Goal: Task Accomplishment & Management: Manage account settings

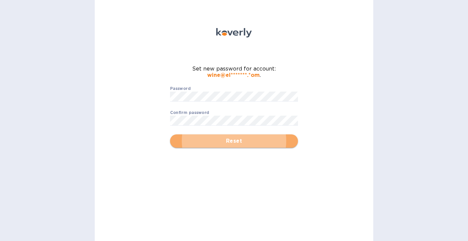
click at [245, 142] on span "Reset" at bounding box center [233, 141] width 117 height 8
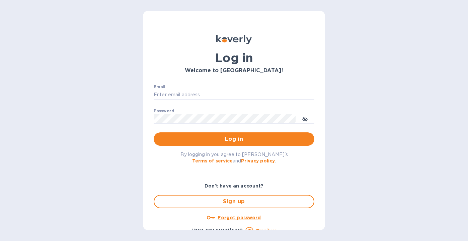
type input "[EMAIL_ADDRESS][DOMAIN_NAME]"
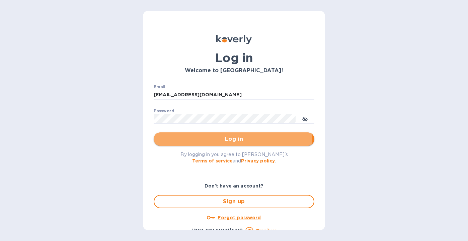
click at [221, 138] on span "Log in" at bounding box center [234, 139] width 150 height 8
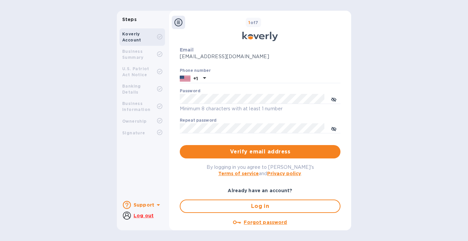
scroll to position [86, 0]
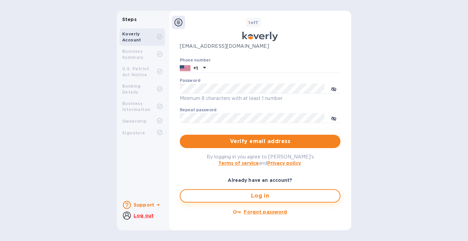
click at [258, 197] on span "Log in" at bounding box center [260, 196] width 149 height 8
